Goal: Task Accomplishment & Management: Manage account settings

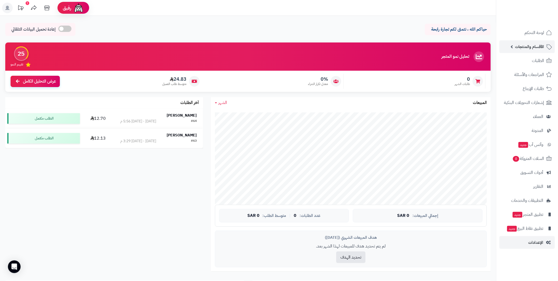
click at [513, 46] on link "الأقسام والمنتجات" at bounding box center [527, 46] width 55 height 13
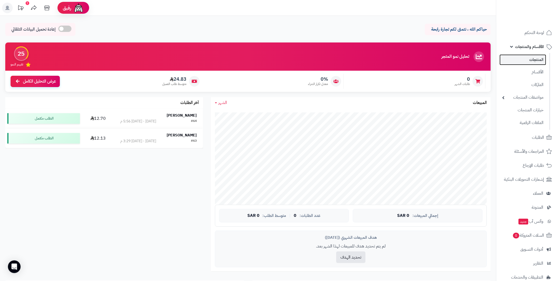
click at [533, 60] on link "المنتجات" at bounding box center [523, 59] width 47 height 11
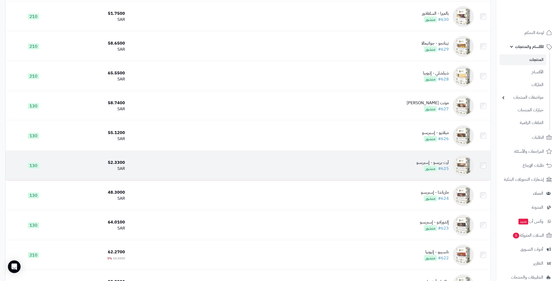
scroll to position [1444, 0]
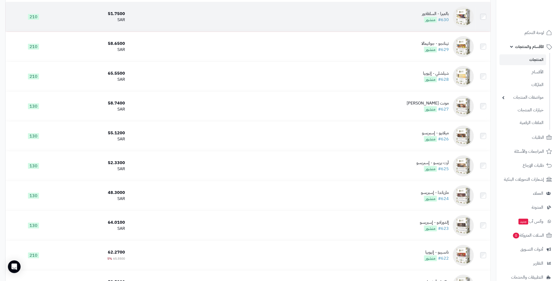
drag, startPoint x: 431, startPoint y: 3, endPoint x: 312, endPoint y: 29, distance: 121.6
click at [312, 29] on td "بالميرا - السلفادور #630 منشور" at bounding box center [301, 17] width 349 height 30
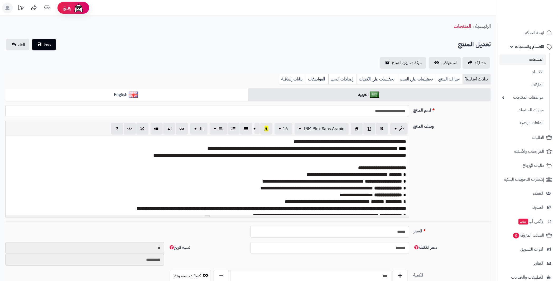
scroll to position [23, 0]
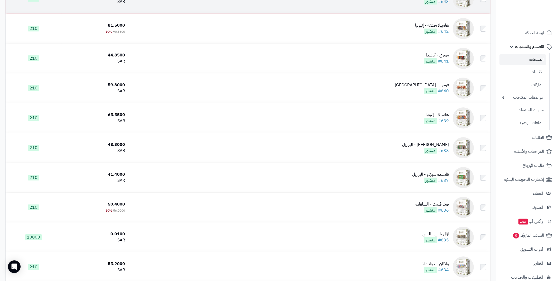
scroll to position [1069, 0]
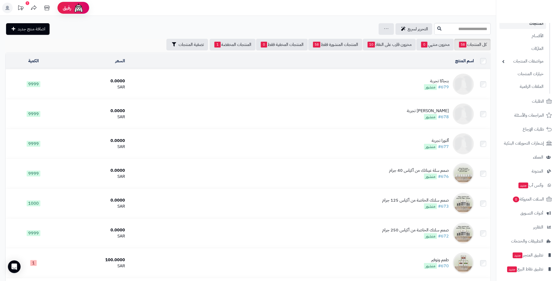
scroll to position [51, 0]
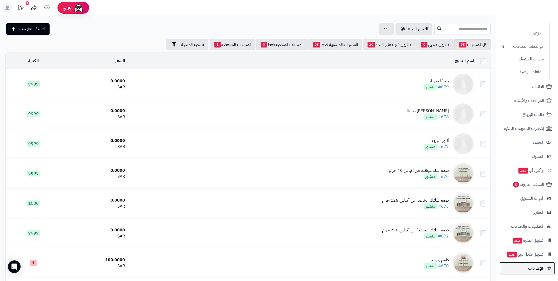
click at [539, 266] on span "الإعدادات" at bounding box center [536, 268] width 15 height 7
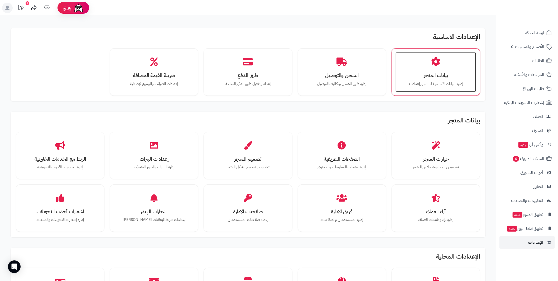
click at [437, 83] on p "إدارة البيانات الأساسية للمتجر وإعداداته" at bounding box center [436, 84] width 70 height 6
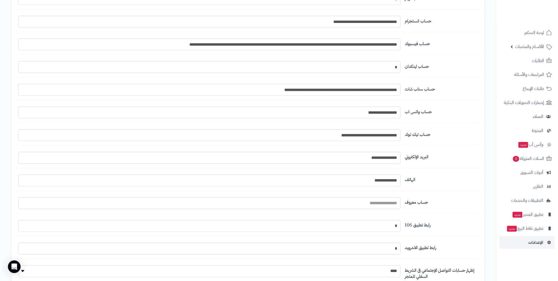
scroll to position [451, 0]
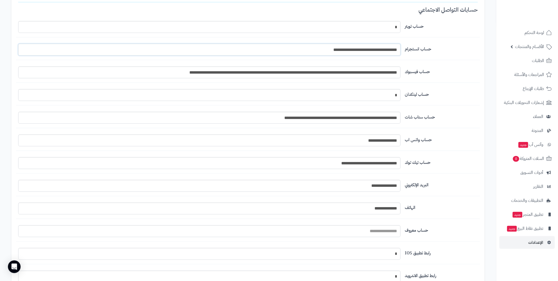
click at [348, 49] on input "**********" at bounding box center [209, 50] width 383 height 12
paste input "text"
type input "**********"
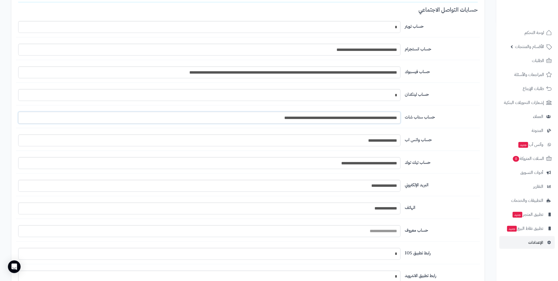
drag, startPoint x: 229, startPoint y: 115, endPoint x: 420, endPoint y: 113, distance: 190.6
click at [420, 113] on div "**********" at bounding box center [248, 120] width 464 height 16
paste input "text"
type input "**********"
drag, startPoint x: 309, startPoint y: 163, endPoint x: 426, endPoint y: 159, distance: 117.5
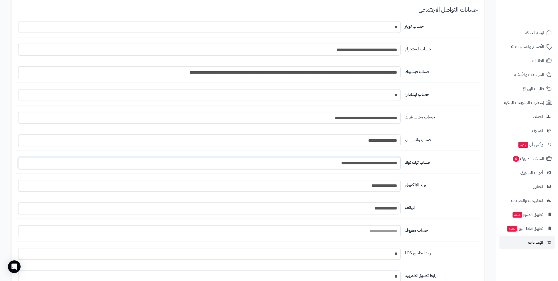
click at [426, 158] on div "**********" at bounding box center [248, 165] width 464 height 16
paste input "text"
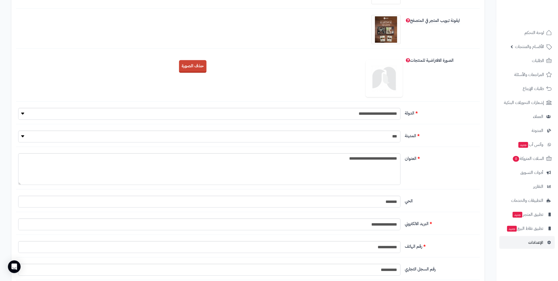
scroll to position [0, 0]
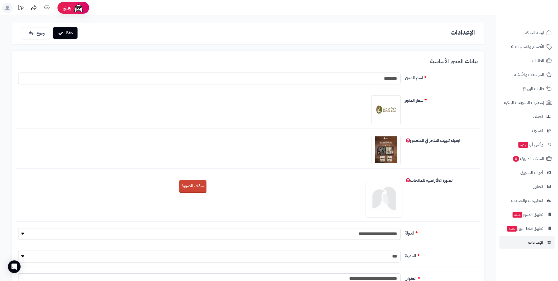
type input "**********"
click at [67, 33] on button "حفظ" at bounding box center [65, 33] width 25 height 12
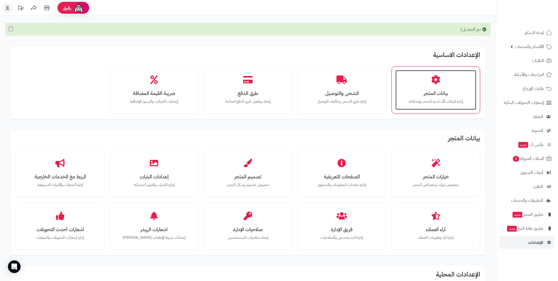
click at [432, 91] on h3 "بيانات المتجر" at bounding box center [436, 94] width 70 height 6
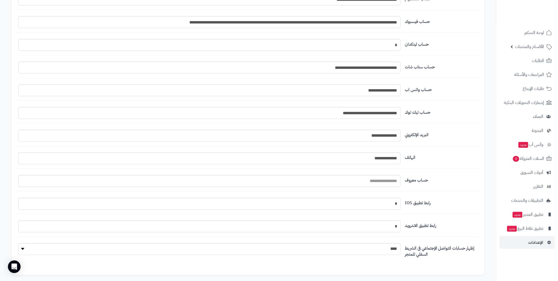
scroll to position [531, 0]
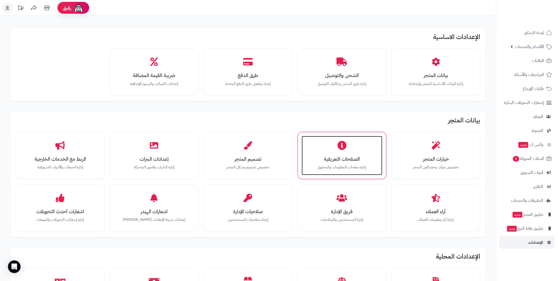
click at [359, 156] on h3 "الصفحات التعريفية" at bounding box center [342, 159] width 70 height 6
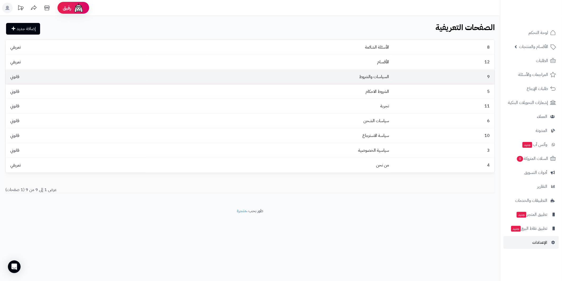
click at [115, 78] on td "قانوني" at bounding box center [76, 77] width 140 height 15
click at [377, 75] on link "السياسات والشروط" at bounding box center [374, 77] width 30 height 6
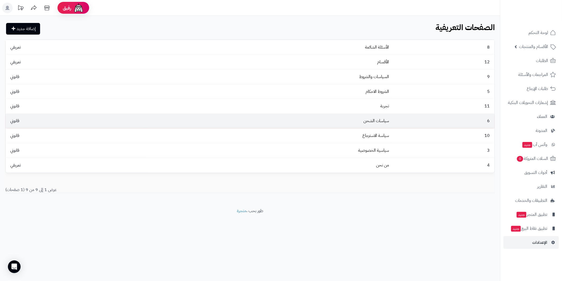
click at [391, 122] on td "سياسات الشحن" at bounding box center [268, 121] width 245 height 15
click at [377, 121] on link "سياسات الشحن" at bounding box center [377, 121] width 26 height 6
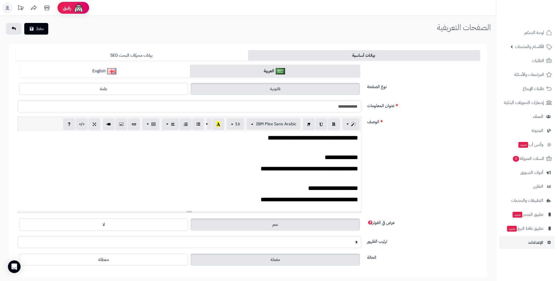
scroll to position [151, 0]
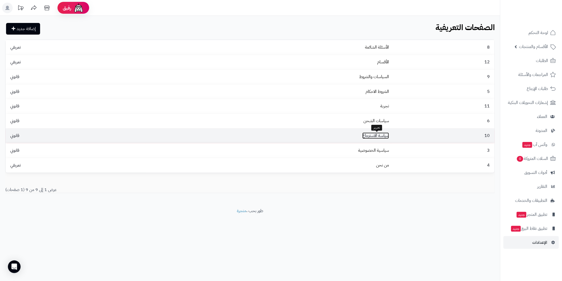
click at [385, 133] on link "سياسة الاسترجاع" at bounding box center [376, 135] width 27 height 6
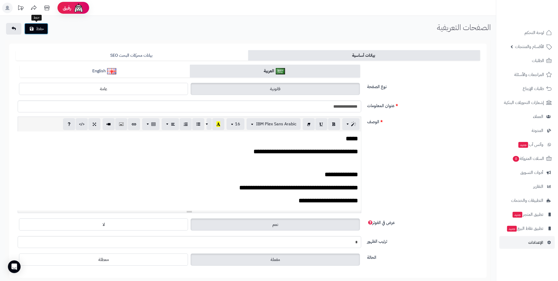
drag, startPoint x: 37, startPoint y: 32, endPoint x: 144, endPoint y: 29, distance: 107.5
click at [144, 29] on div "حفظ الصفحات التعريفية الرئيسية الصفحات التعريفية" at bounding box center [248, 29] width 496 height 13
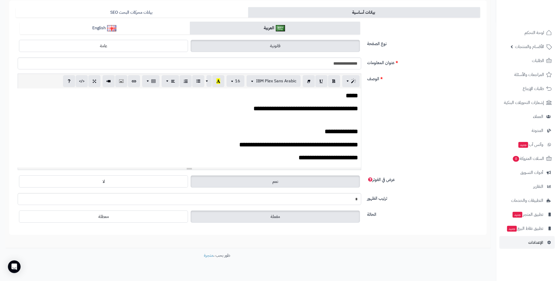
scroll to position [50, 0]
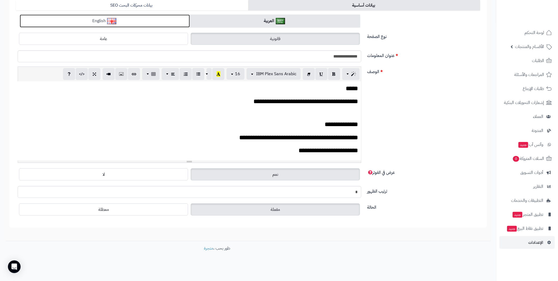
click at [132, 21] on link "English" at bounding box center [105, 21] width 170 height 13
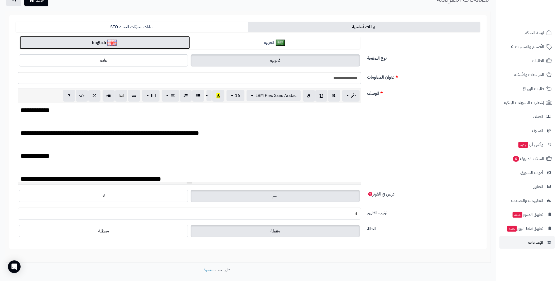
scroll to position [0, 0]
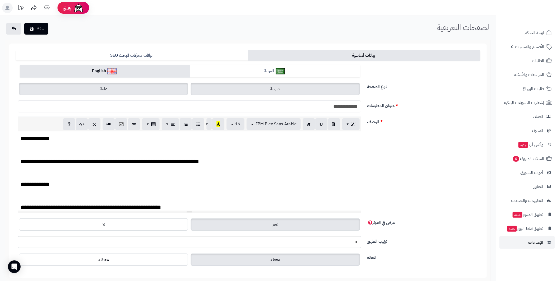
click at [134, 89] on label "عامة" at bounding box center [103, 89] width 169 height 12
click at [235, 90] on label "قانونية" at bounding box center [275, 89] width 169 height 12
